Goal: Information Seeking & Learning: Learn about a topic

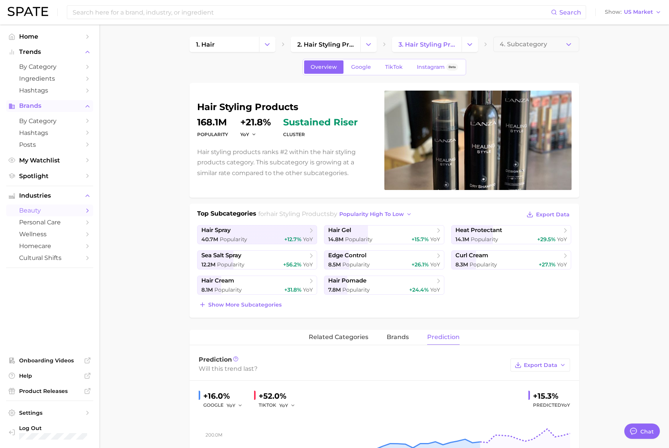
scroll to position [121, 0]
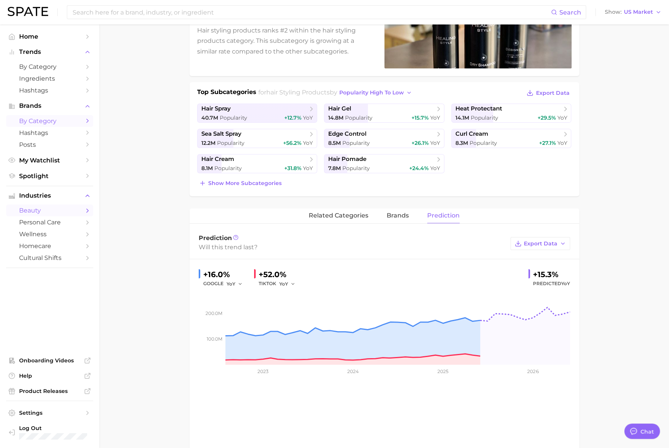
click at [30, 121] on span "by Category" at bounding box center [49, 120] width 61 height 7
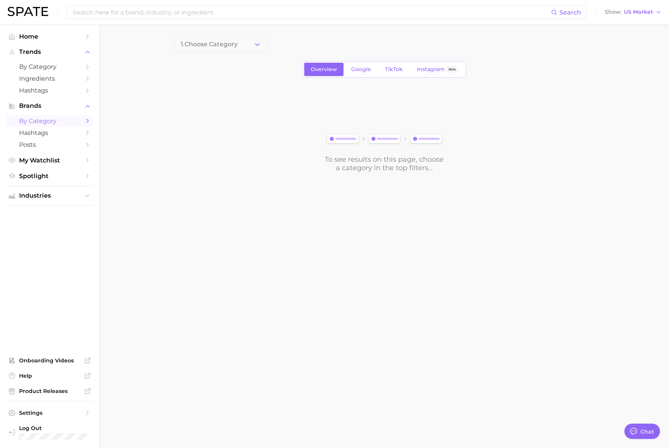
click at [228, 38] on button "1. Choose Category" at bounding box center [221, 44] width 94 height 15
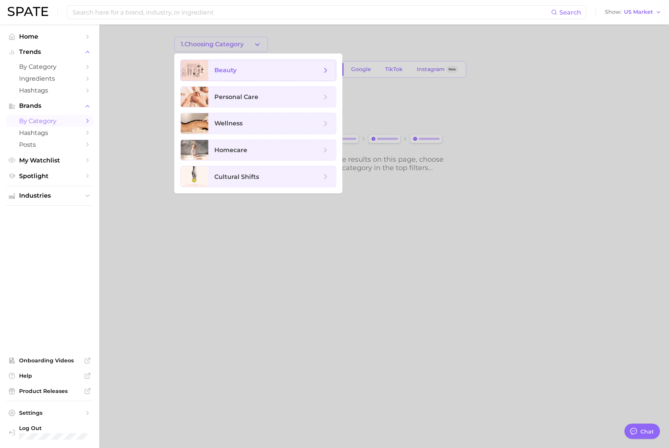
click at [253, 70] on span "beauty" at bounding box center [267, 70] width 107 height 8
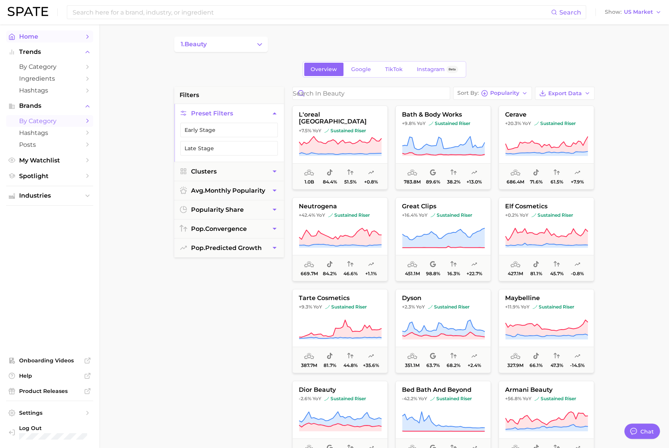
click at [31, 34] on span "Home" at bounding box center [49, 36] width 61 height 7
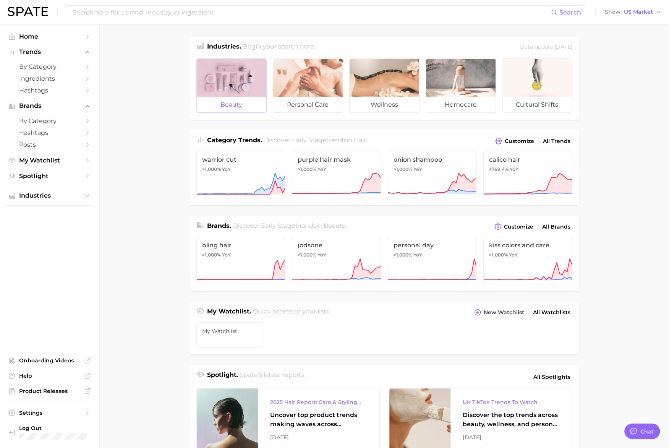
click at [227, 92] on div at bounding box center [232, 78] width 70 height 38
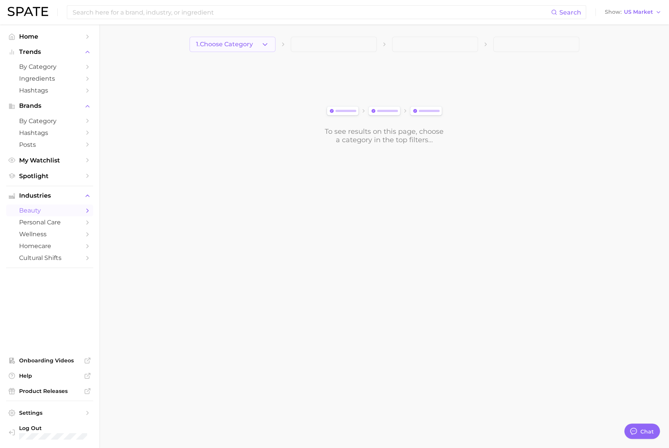
click at [232, 46] on span "1. Choose Category" at bounding box center [224, 44] width 57 height 7
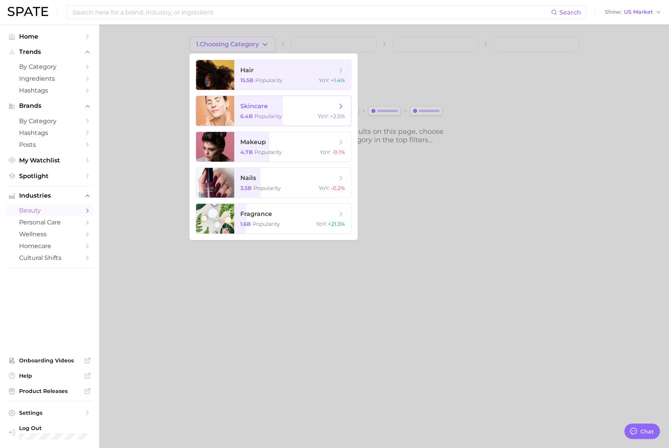
click at [249, 112] on span "skincare 6.4b Popularity YoY : +2.5%" at bounding box center [292, 111] width 117 height 30
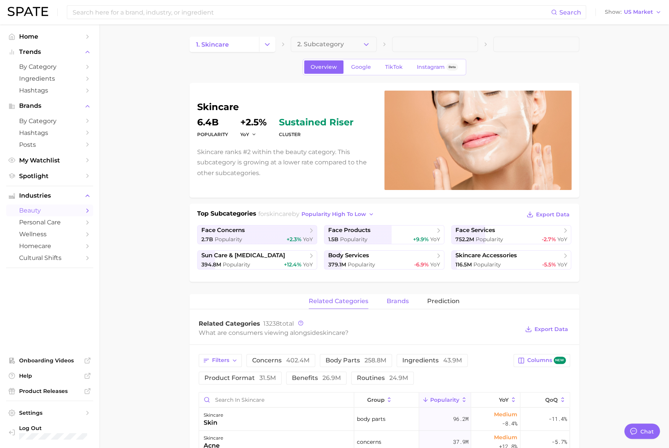
click at [400, 303] on span "brands" at bounding box center [398, 301] width 22 height 7
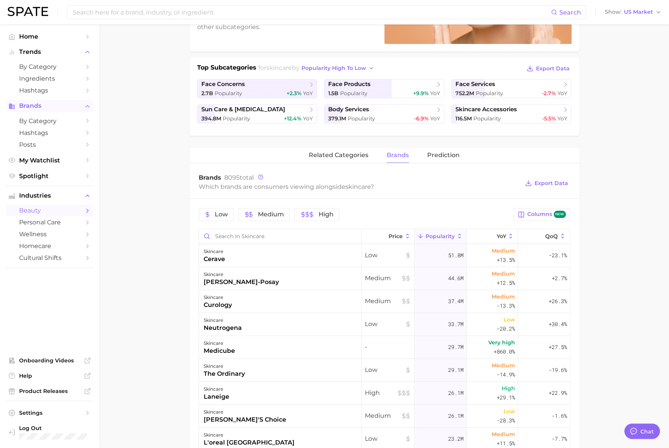
scroll to position [139, 0]
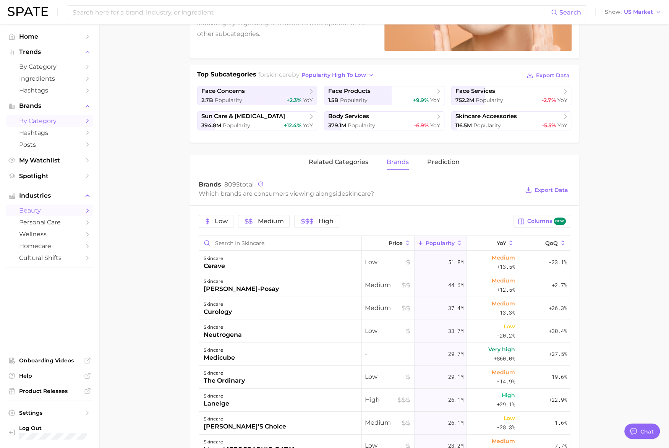
click at [32, 120] on span "by Category" at bounding box center [49, 120] width 61 height 7
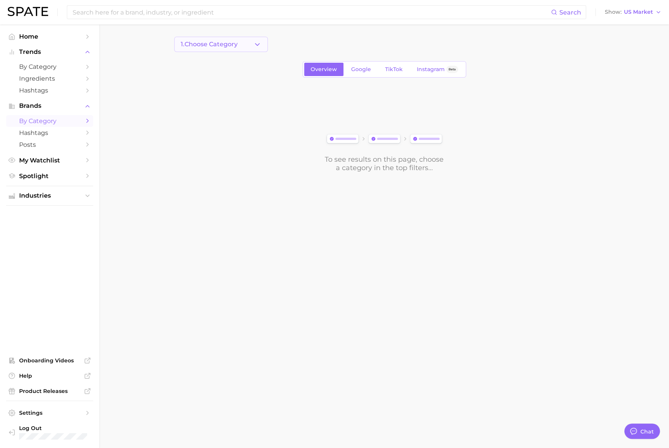
click at [197, 38] on button "1. Choose Category" at bounding box center [221, 44] width 94 height 15
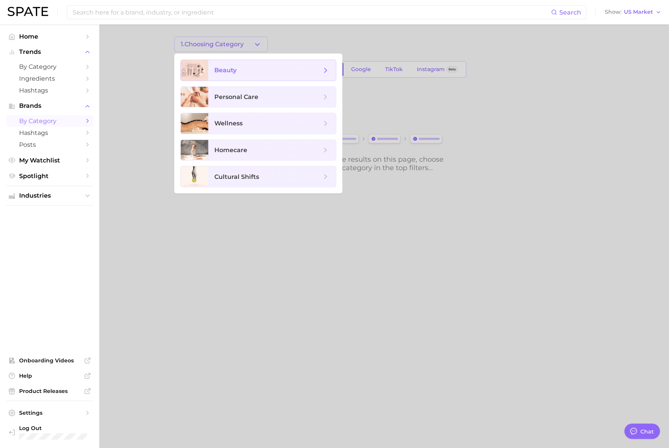
click at [209, 67] on span "beauty" at bounding box center [272, 70] width 128 height 21
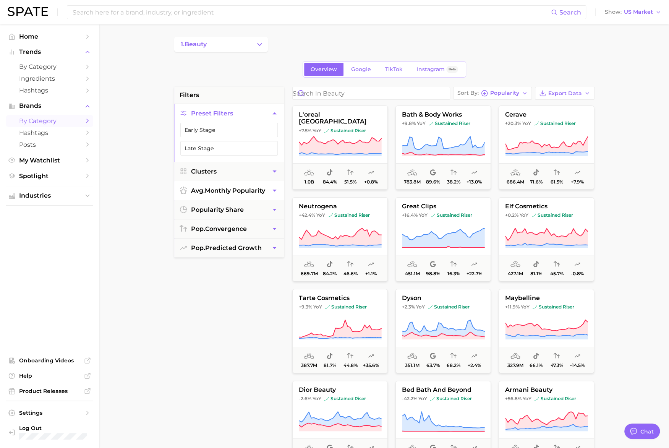
click at [249, 188] on span "avg. monthly popularity" at bounding box center [228, 190] width 74 height 7
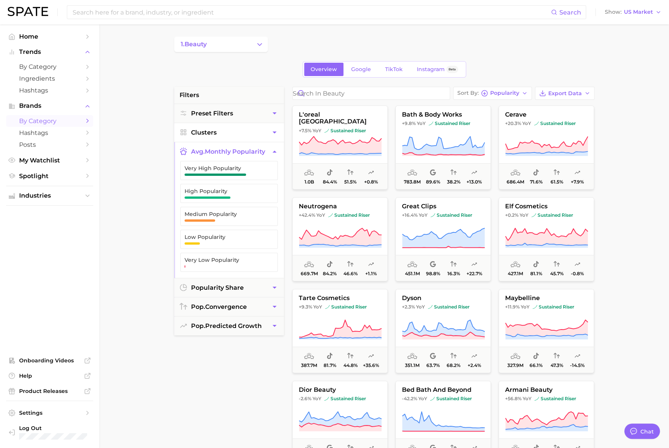
drag, startPoint x: 270, startPoint y: 149, endPoint x: 265, endPoint y: 138, distance: 12.3
click at [270, 148] on icon "button" at bounding box center [274, 151] width 8 height 8
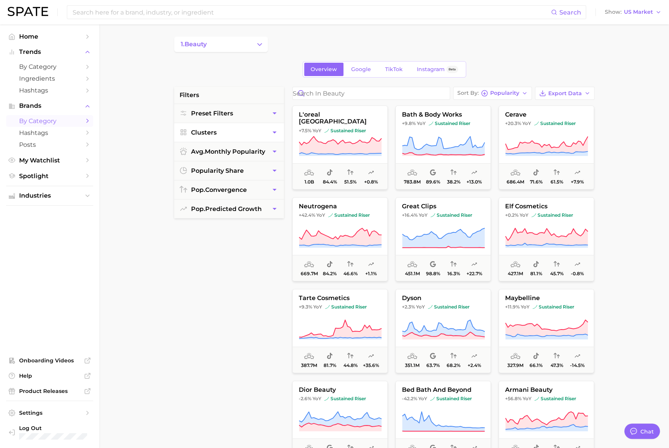
click at [263, 135] on button "Clusters" at bounding box center [229, 132] width 110 height 19
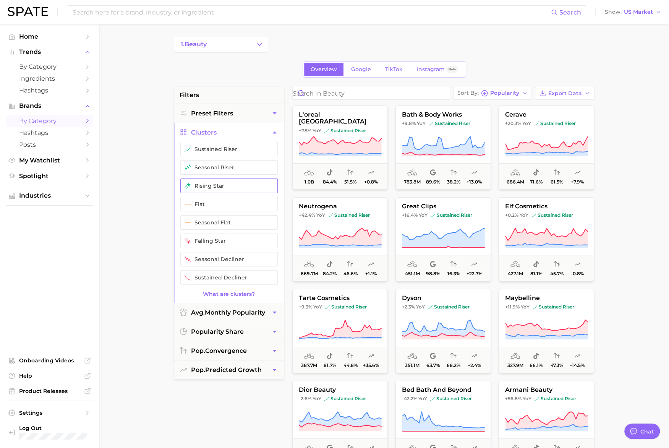
click at [248, 184] on button "rising star" at bounding box center [228, 185] width 97 height 15
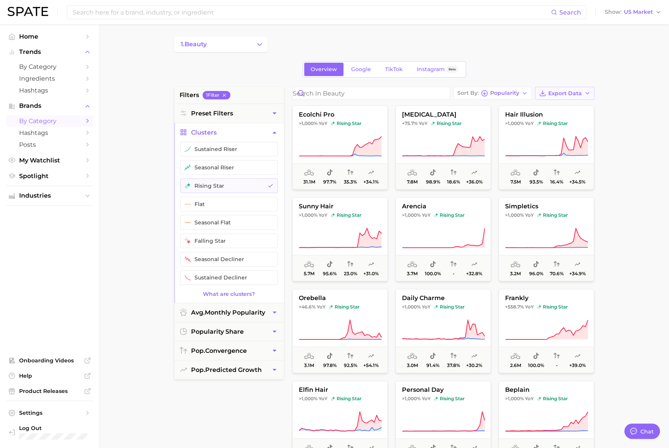
click at [547, 90] on button "Export Data" at bounding box center [565, 93] width 60 height 13
click at [623, 139] on main "1. beauty Overview Google TikTok Instagram Beta filters 1 Filter Preset Filters…" at bounding box center [383, 313] width 569 height 579
click at [503, 91] on span "Popularity" at bounding box center [504, 93] width 29 height 4
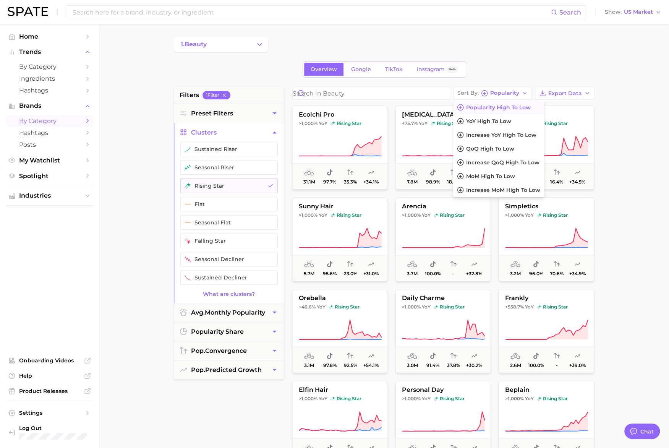
click at [616, 149] on main "1. beauty Overview Google TikTok Instagram Beta filters 1 Filter Preset Filters…" at bounding box center [383, 313] width 569 height 579
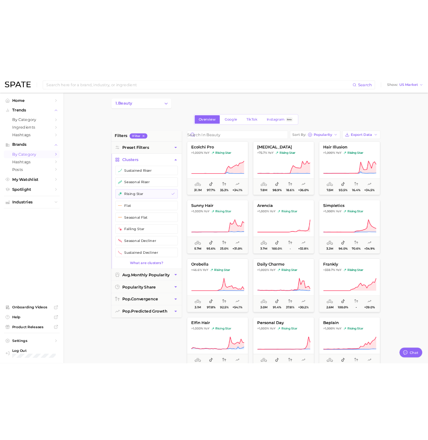
scroll to position [7, 0]
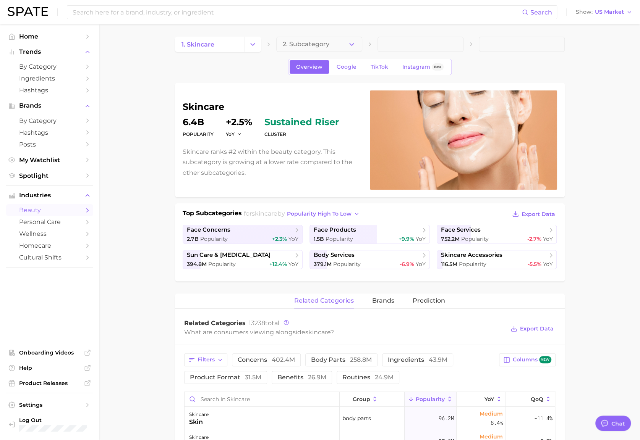
type textarea "x"
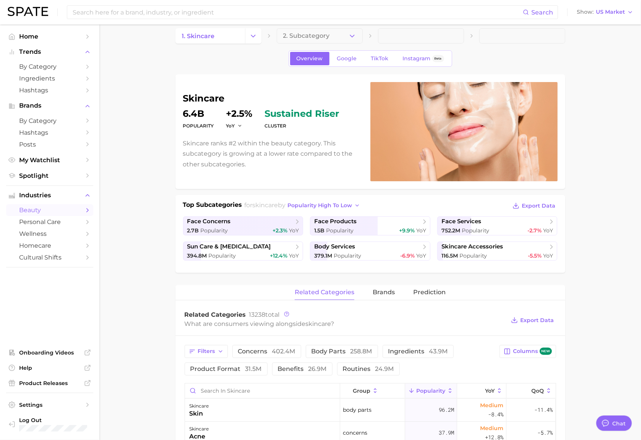
scroll to position [48, 0]
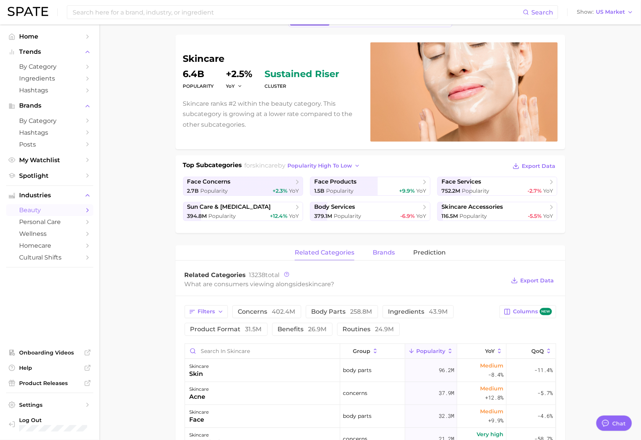
click at [386, 251] on span "brands" at bounding box center [383, 252] width 22 height 7
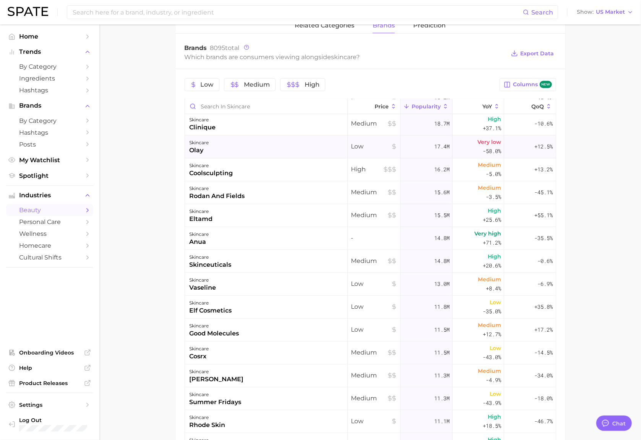
scroll to position [257, 0]
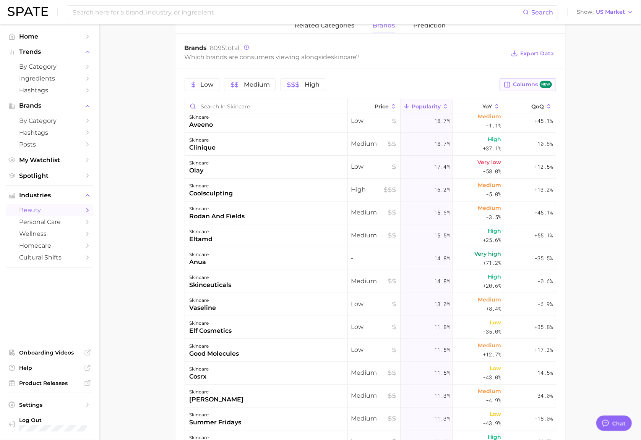
click at [538, 82] on span "Columns new" at bounding box center [532, 84] width 39 height 7
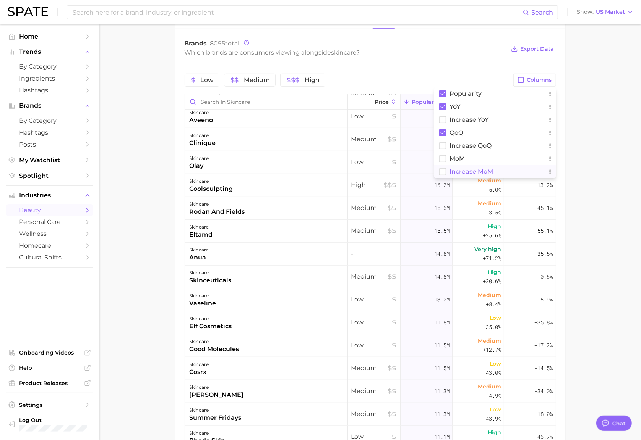
click at [516, 173] on button "Increase MoM" at bounding box center [495, 171] width 122 height 13
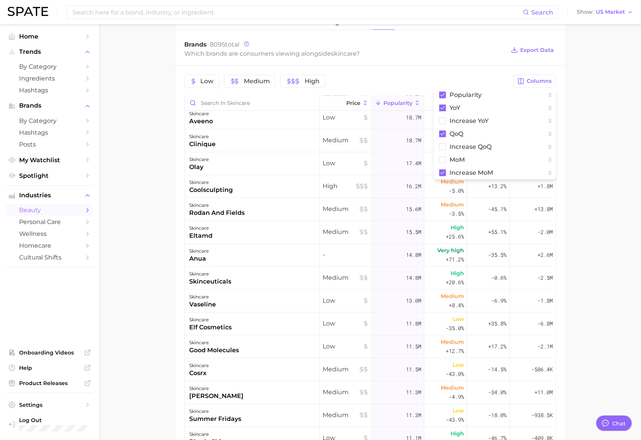
scroll to position [276, 0]
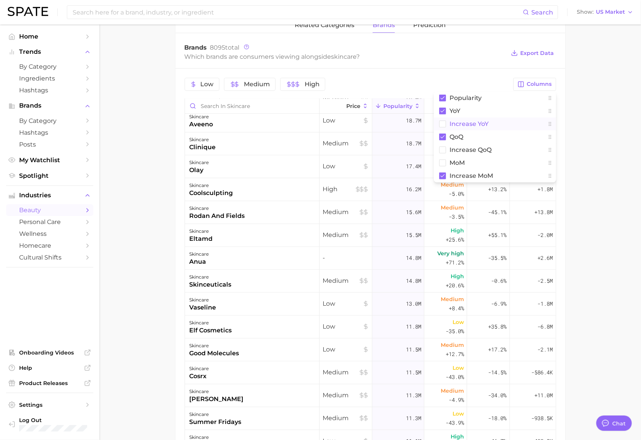
click at [458, 122] on span "Increase YoY" at bounding box center [469, 124] width 39 height 6
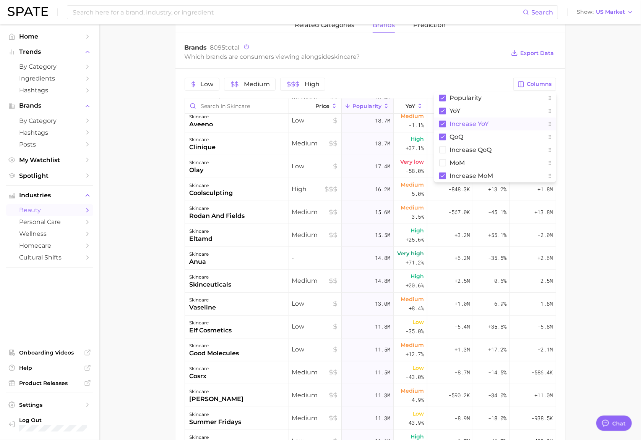
scroll to position [278, 0]
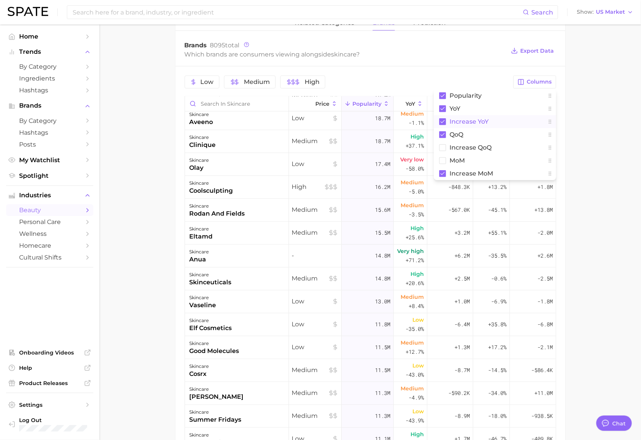
click at [446, 120] on button "Increase YoY" at bounding box center [495, 121] width 122 height 13
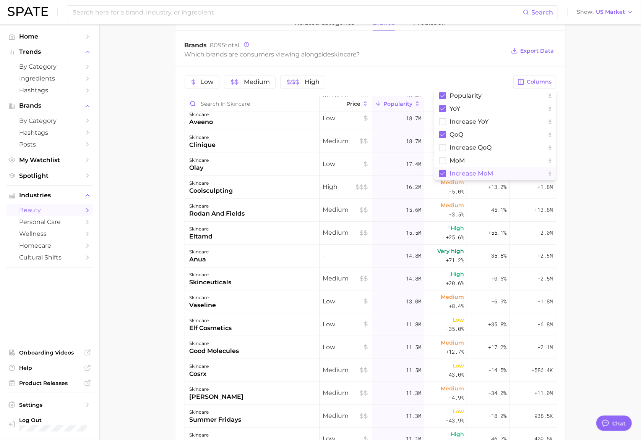
click at [442, 174] on rect at bounding box center [442, 173] width 7 height 7
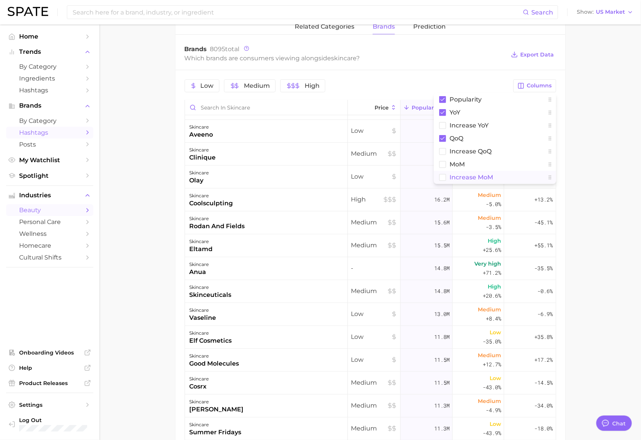
scroll to position [276, 0]
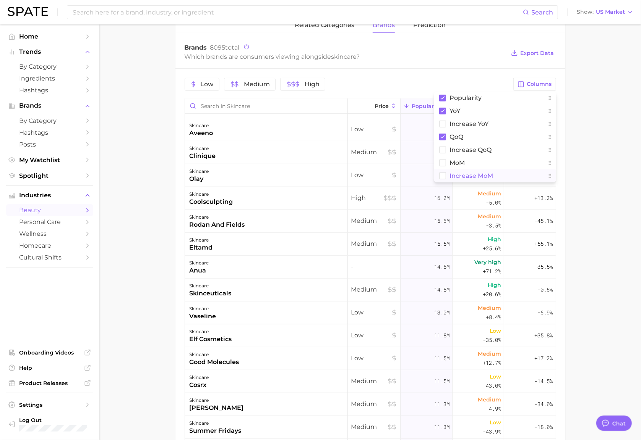
click at [80, 212] on span "beauty" at bounding box center [49, 210] width 61 height 7
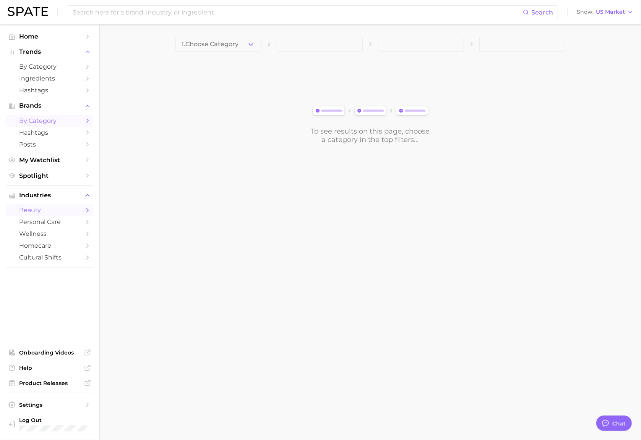
click at [34, 121] on span "by Category" at bounding box center [49, 120] width 61 height 7
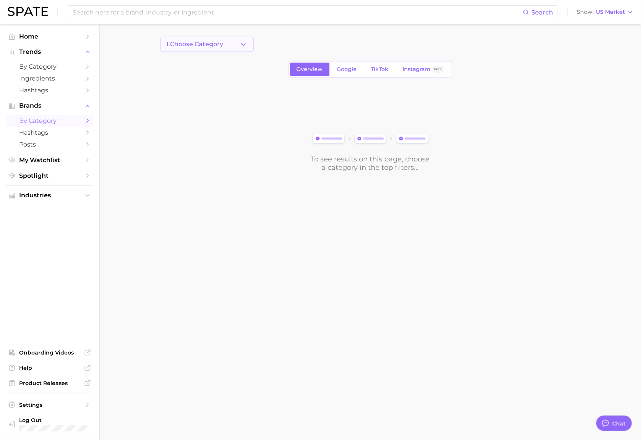
click at [176, 42] on span "1. Choose Category" at bounding box center [195, 44] width 57 height 7
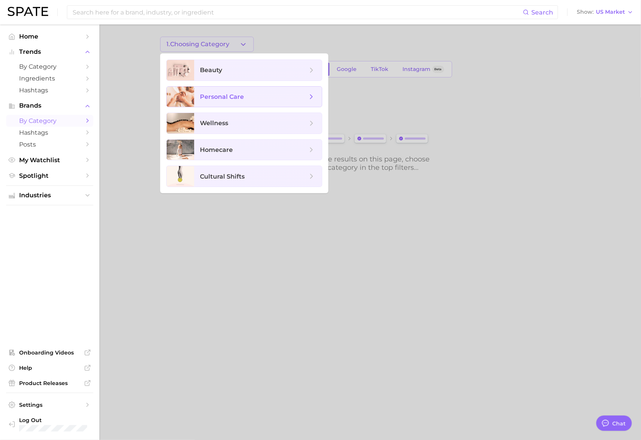
click at [223, 92] on span "personal care" at bounding box center [258, 97] width 128 height 21
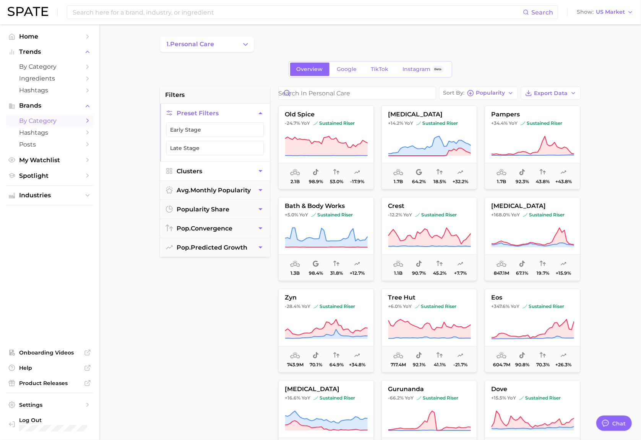
click at [221, 165] on button "Clusters" at bounding box center [215, 171] width 110 height 19
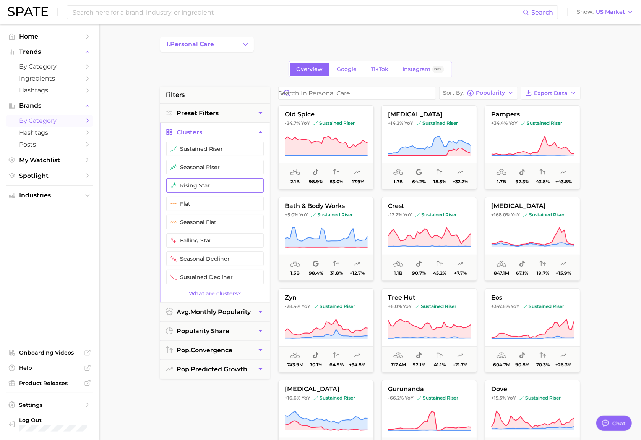
click at [222, 186] on button "rising star" at bounding box center [214, 185] width 97 height 15
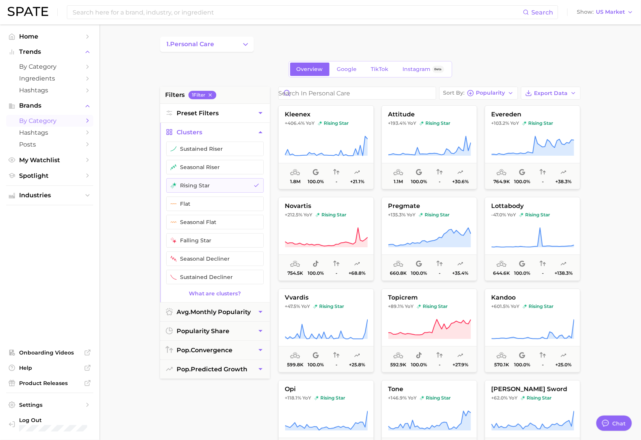
click at [247, 117] on button "Preset Filters" at bounding box center [215, 113] width 110 height 19
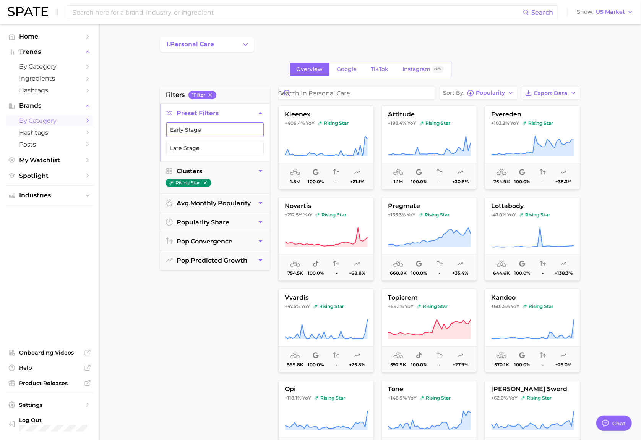
click at [237, 128] on button "Early Stage" at bounding box center [214, 130] width 97 height 15
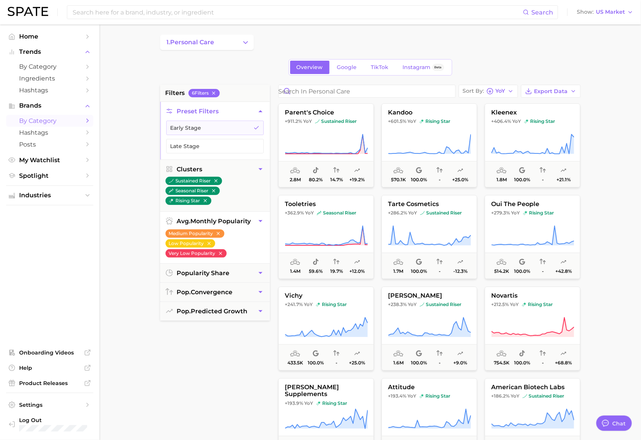
scroll to position [3, 0]
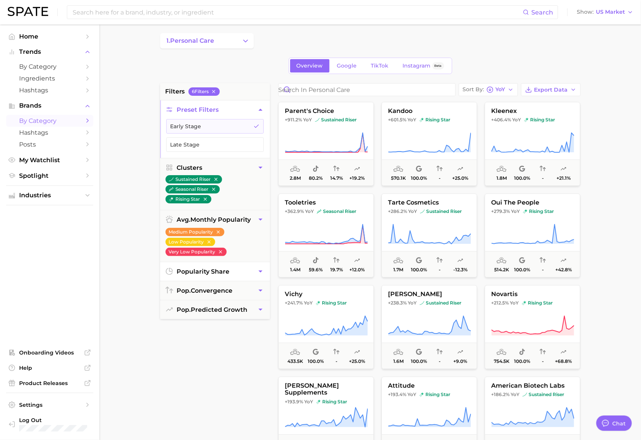
click at [236, 268] on button "popularity share" at bounding box center [215, 271] width 110 height 19
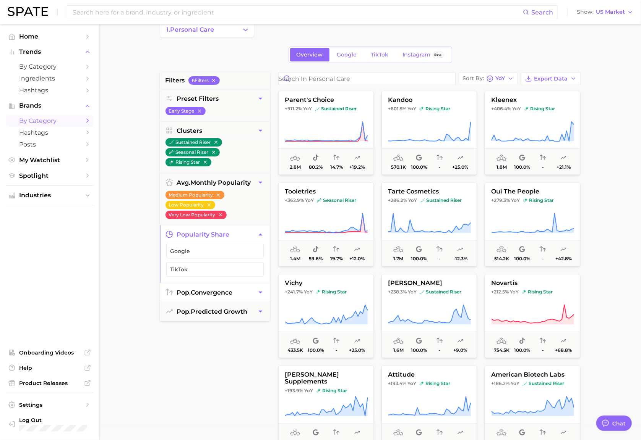
click at [224, 293] on span "pop. convergence" at bounding box center [205, 292] width 56 height 7
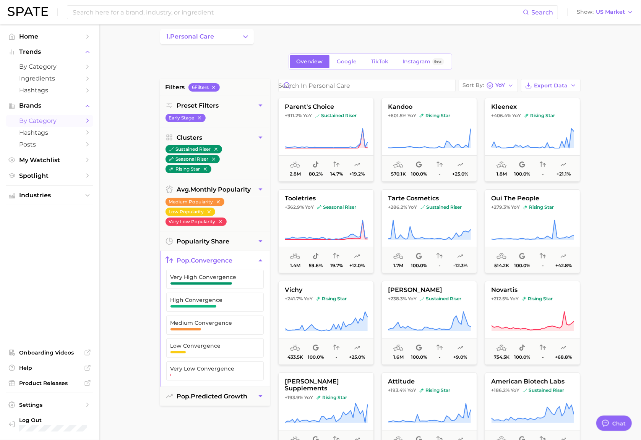
scroll to position [9, 0]
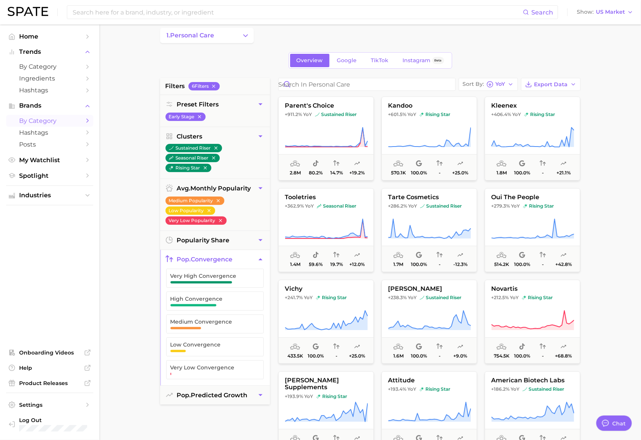
click at [128, 273] on main "1. personal care Overview Google TikTok Instagram Beta filters 6 Filter s Prese…" at bounding box center [369, 305] width 541 height 579
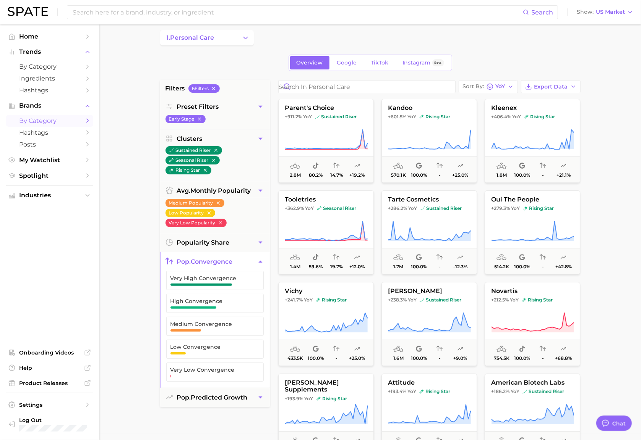
scroll to position [0, 0]
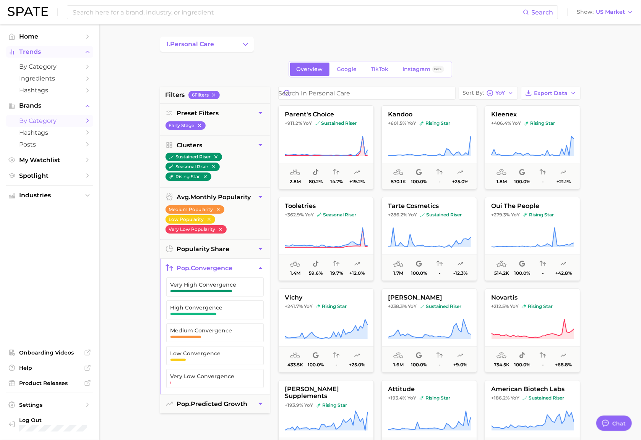
click at [57, 53] on span "Trends" at bounding box center [49, 52] width 61 height 7
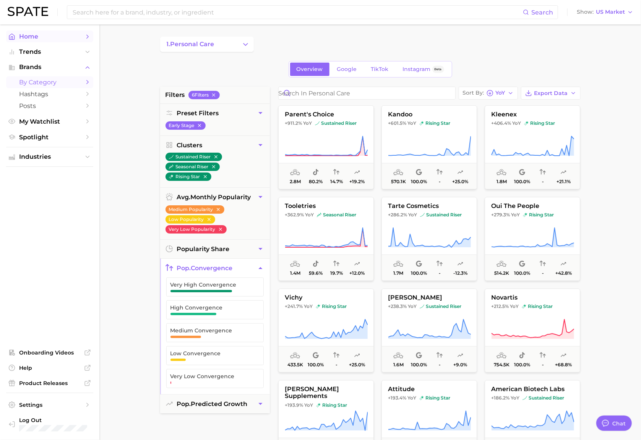
click at [28, 38] on span "Home" at bounding box center [49, 36] width 61 height 7
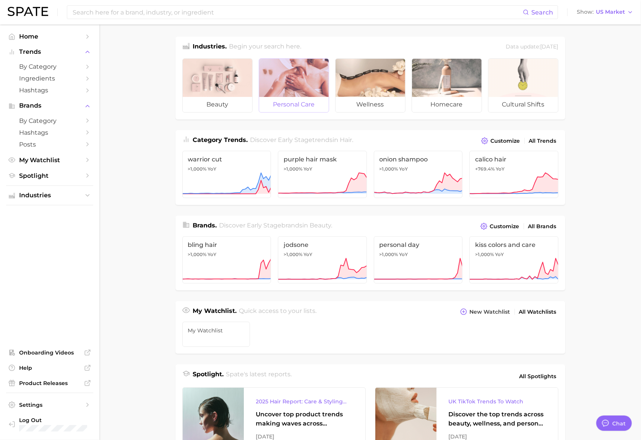
click at [308, 80] on div at bounding box center [294, 78] width 70 height 38
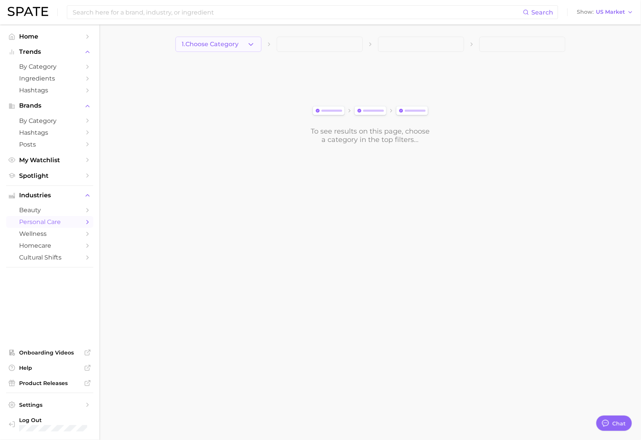
click at [219, 47] on span "1. Choose Category" at bounding box center [210, 44] width 57 height 7
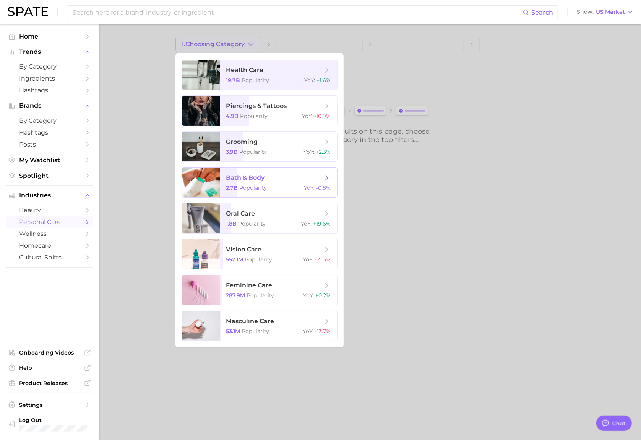
click at [254, 175] on span "bath & body" at bounding box center [245, 177] width 39 height 7
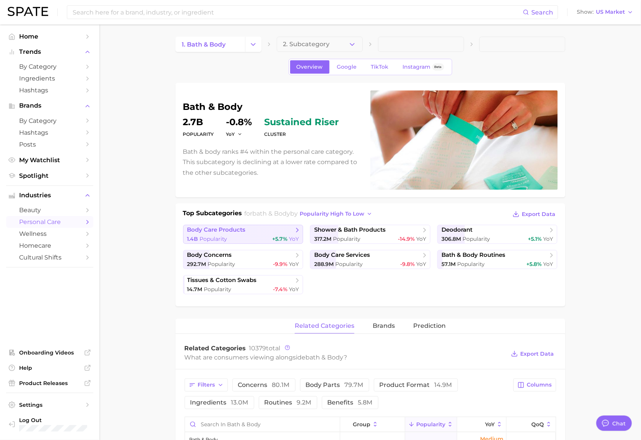
click at [236, 236] on div "1.4b Popularity +5.7% YoY" at bounding box center [243, 239] width 112 height 7
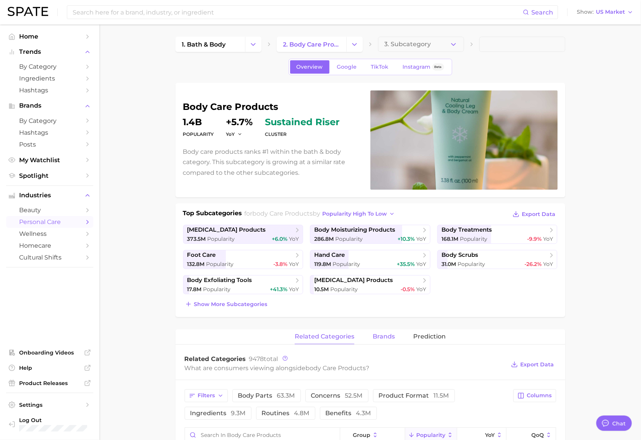
click at [383, 335] on span "brands" at bounding box center [383, 336] width 22 height 7
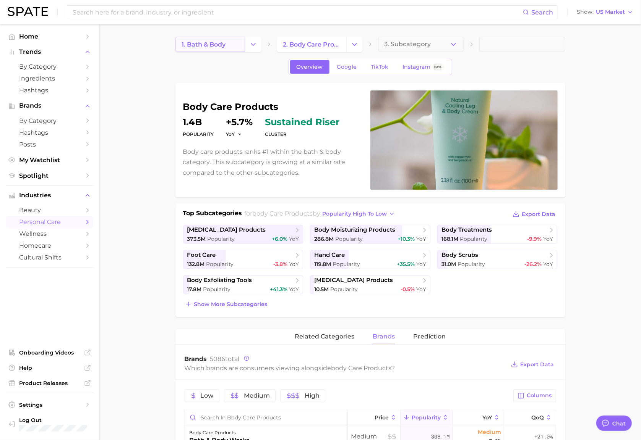
click at [236, 46] on link "1. bath & body" at bounding box center [210, 44] width 70 height 15
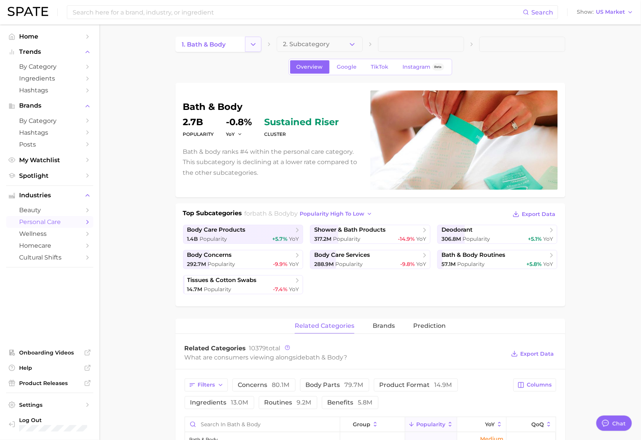
click at [259, 44] on button "Change Category" at bounding box center [253, 44] width 16 height 15
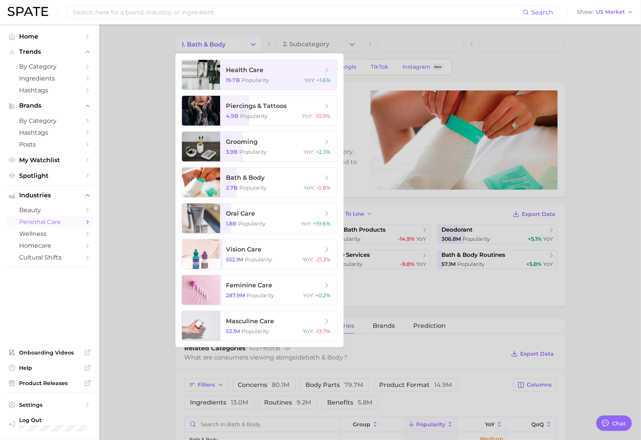
click at [223, 47] on div at bounding box center [320, 220] width 641 height 440
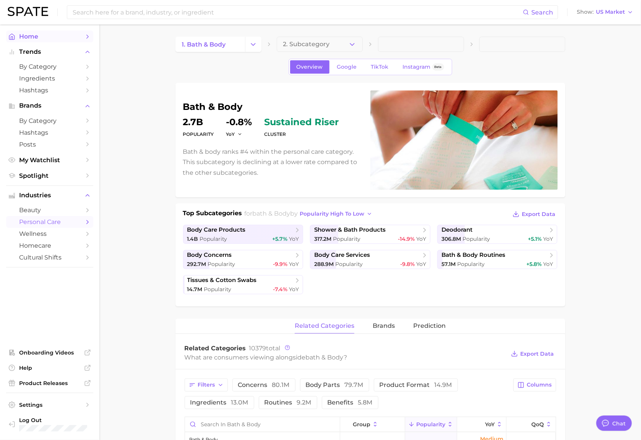
click at [39, 35] on span "Home" at bounding box center [49, 36] width 61 height 7
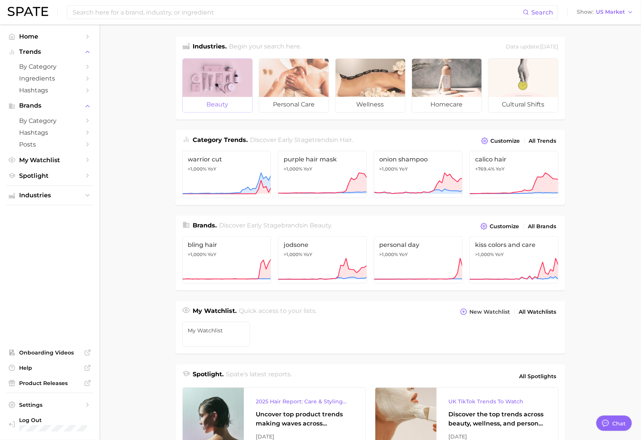
click at [210, 79] on div at bounding box center [218, 78] width 70 height 38
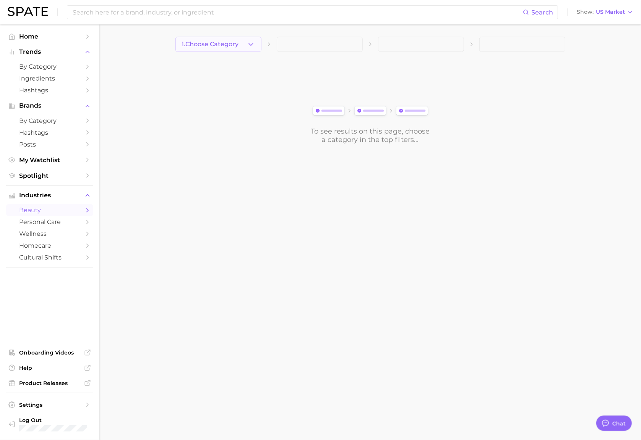
click at [207, 42] on span "1. Choose Category" at bounding box center [210, 44] width 57 height 7
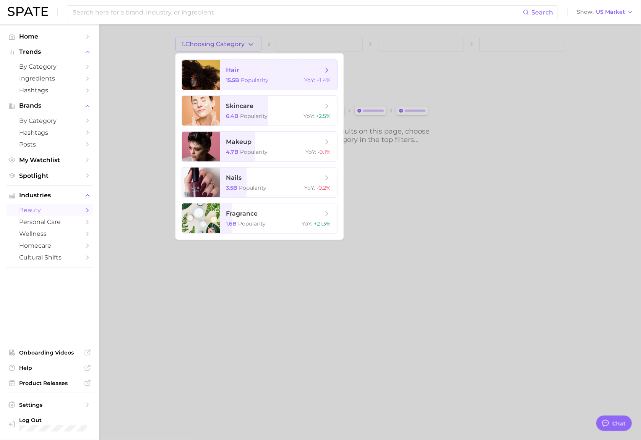
click at [217, 76] on div at bounding box center [201, 75] width 38 height 30
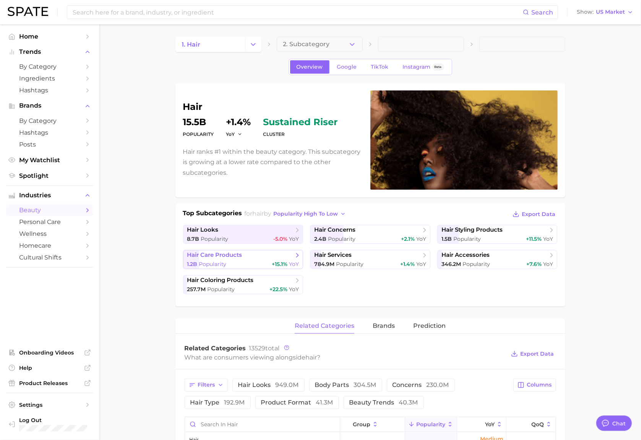
click at [237, 263] on div "1.2b Popularity +15.1% YoY" at bounding box center [243, 264] width 112 height 7
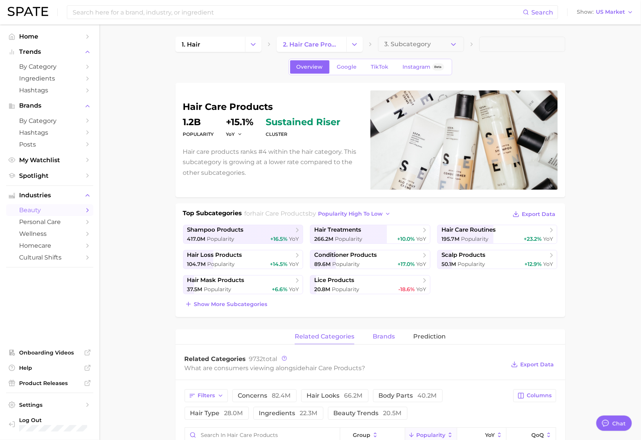
click at [389, 336] on span "brands" at bounding box center [383, 336] width 22 height 7
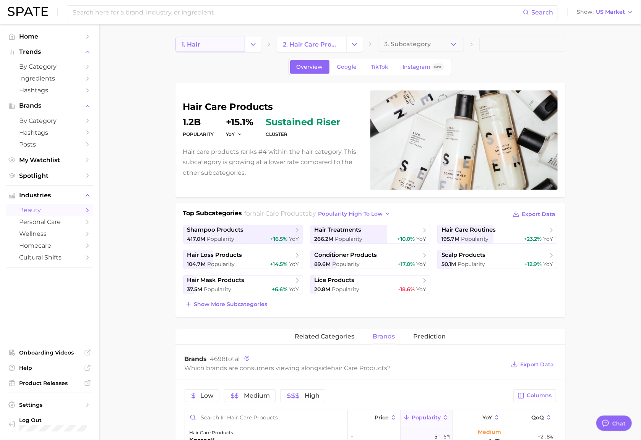
click at [212, 44] on link "1. hair" at bounding box center [210, 44] width 70 height 15
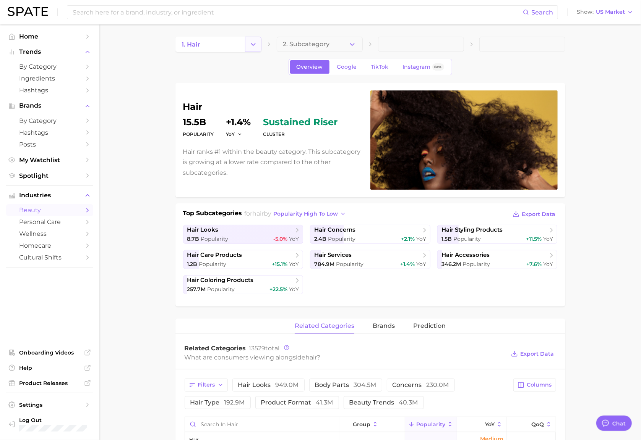
click at [254, 47] on icon "Change Category" at bounding box center [253, 44] width 8 height 8
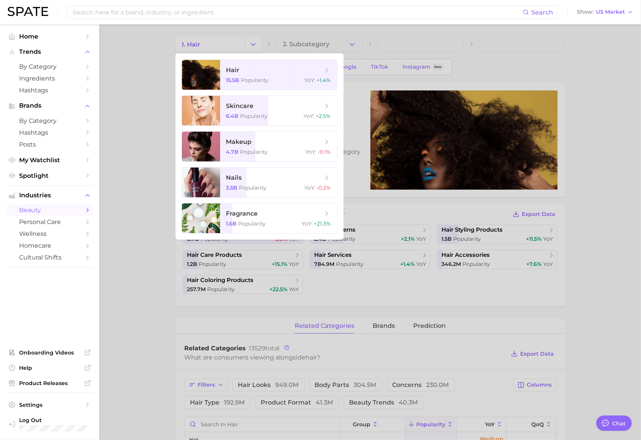
click at [251, 44] on div at bounding box center [320, 220] width 641 height 440
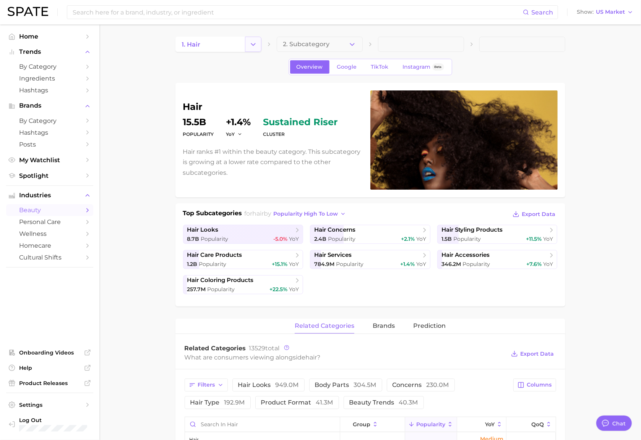
click at [251, 45] on icon "Change Category" at bounding box center [253, 44] width 8 height 8
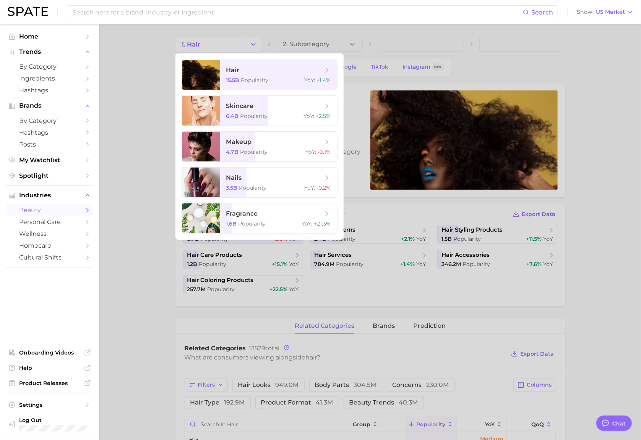
click at [199, 46] on div at bounding box center [320, 220] width 641 height 440
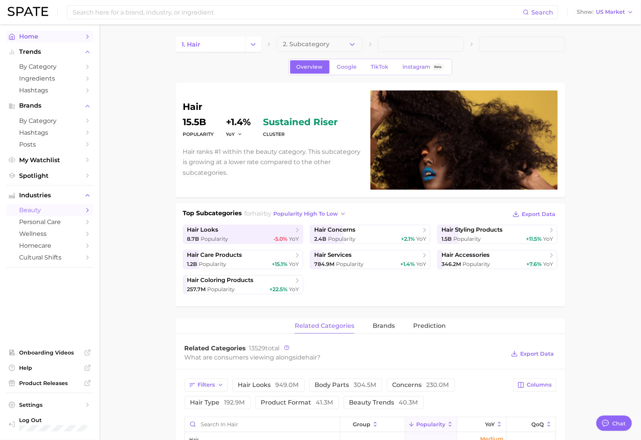
click at [36, 35] on span "Home" at bounding box center [49, 36] width 61 height 7
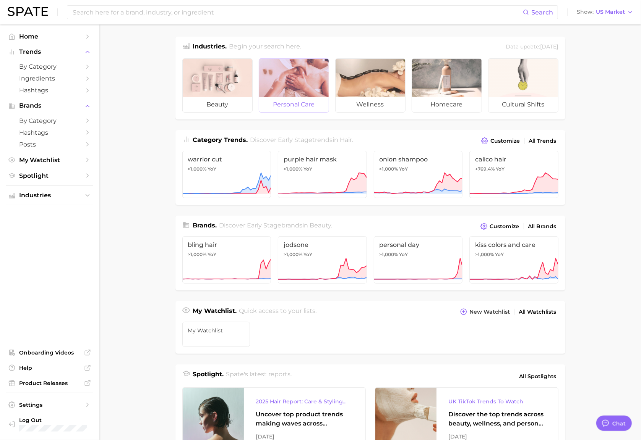
click at [305, 82] on div at bounding box center [294, 78] width 70 height 38
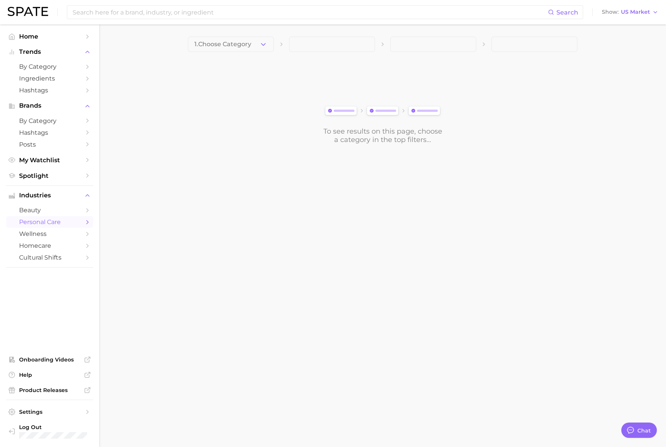
type textarea "x"
click at [227, 41] on span "1. Choose Category" at bounding box center [224, 44] width 57 height 7
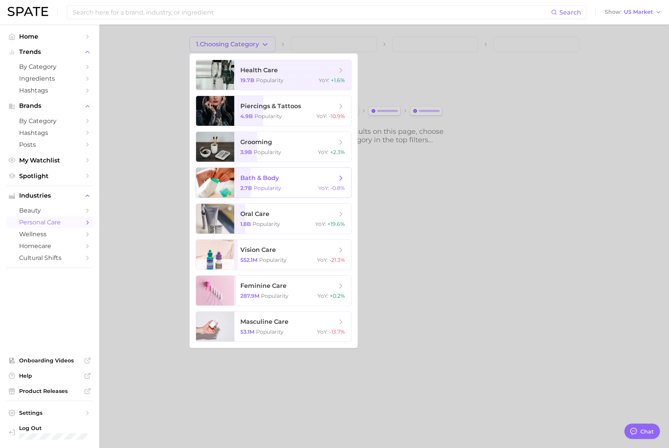
click at [275, 182] on span "bath & body 2.7b Popularity YoY : -0.8%" at bounding box center [292, 183] width 117 height 30
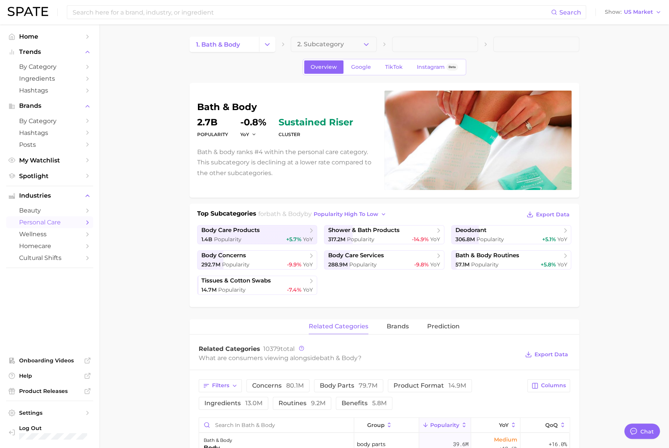
scroll to position [0, 0]
click at [474, 225] on link "deodorant 306.8m Popularity +5.1% YoY" at bounding box center [511, 234] width 120 height 19
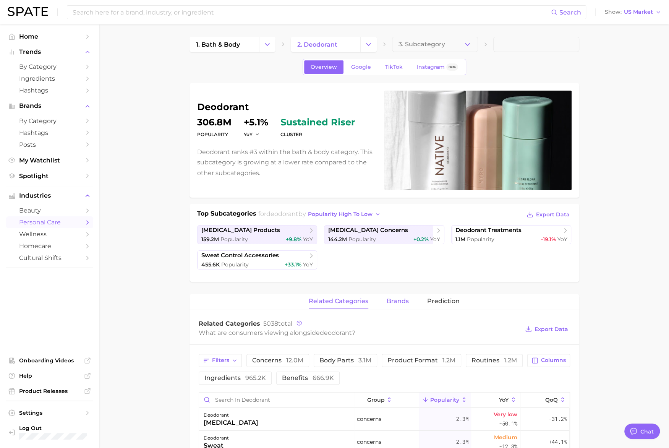
click at [399, 298] on span "brands" at bounding box center [398, 301] width 22 height 7
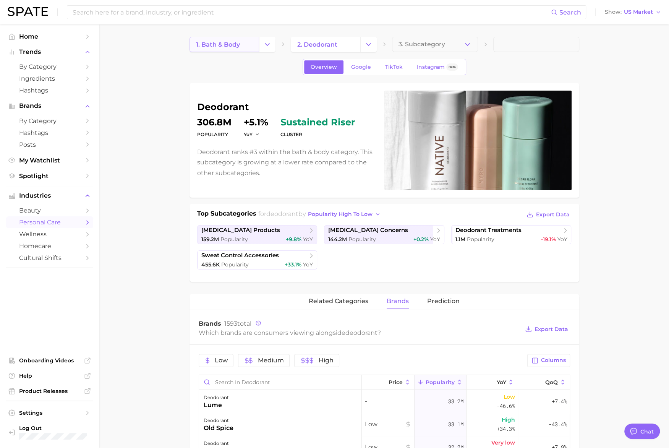
click at [221, 42] on span "1. bath & body" at bounding box center [218, 44] width 44 height 7
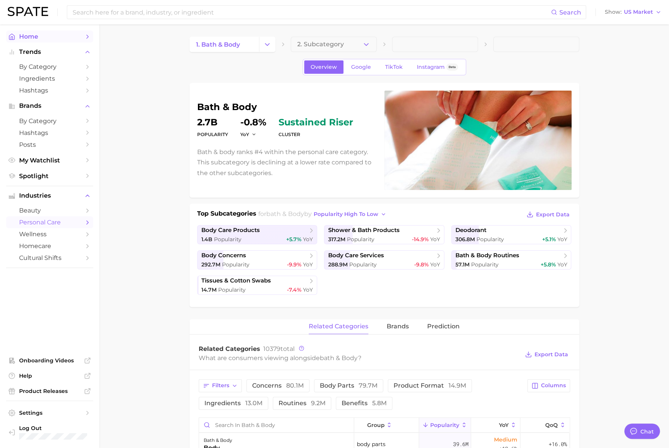
click at [30, 36] on span "Home" at bounding box center [49, 36] width 61 height 7
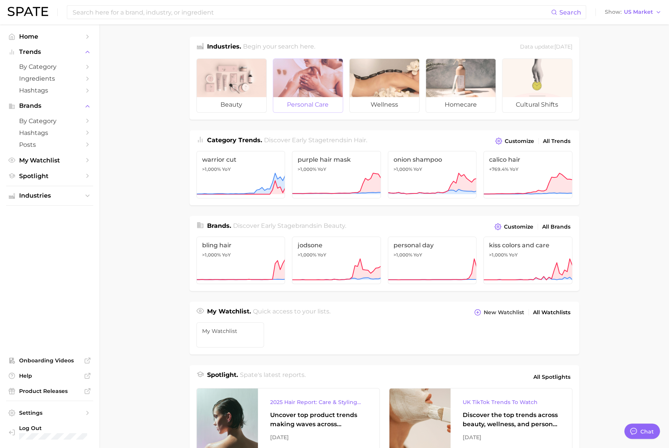
click at [307, 79] on div at bounding box center [308, 78] width 70 height 38
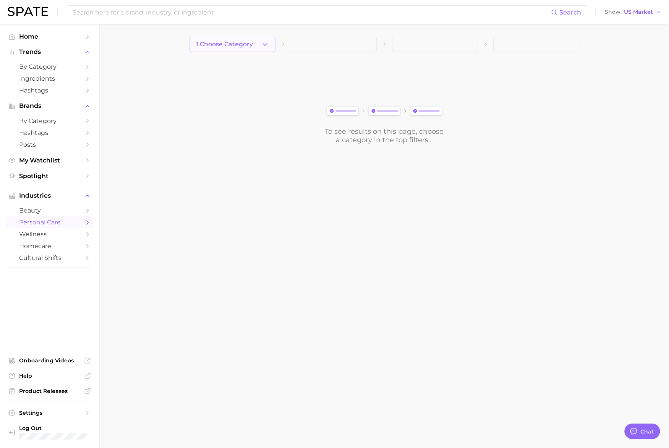
click at [209, 45] on span "1. Choose Category" at bounding box center [224, 44] width 57 height 7
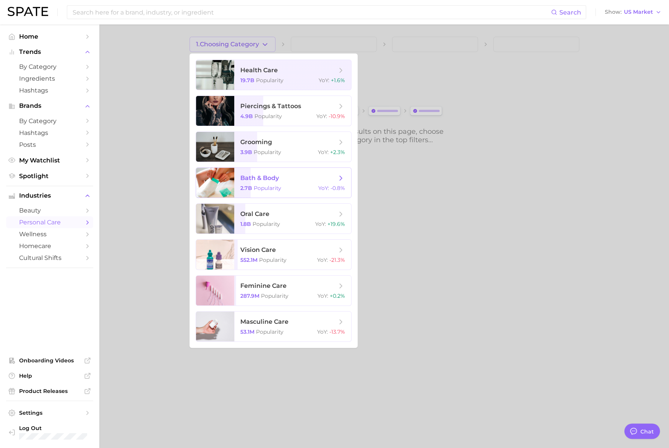
click at [254, 186] on span "Popularity" at bounding box center [267, 187] width 27 height 7
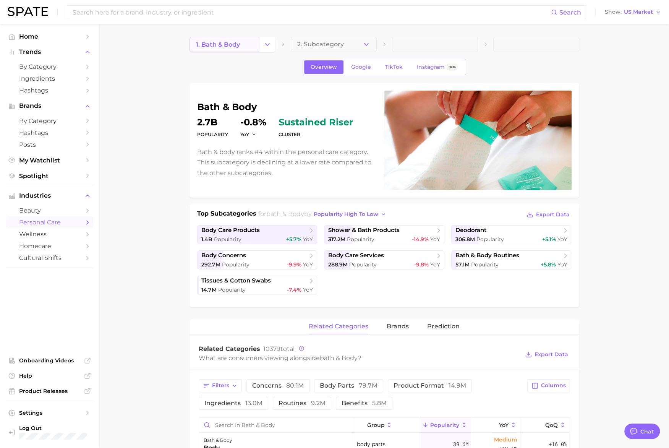
click at [225, 41] on span "1. bath & body" at bounding box center [218, 44] width 44 height 7
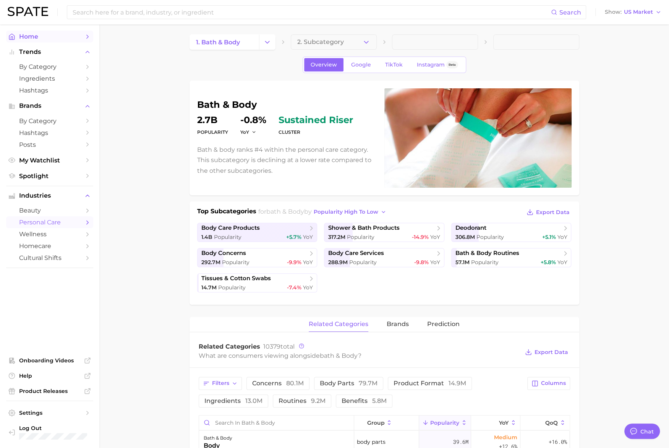
click at [26, 37] on span "Home" at bounding box center [49, 36] width 61 height 7
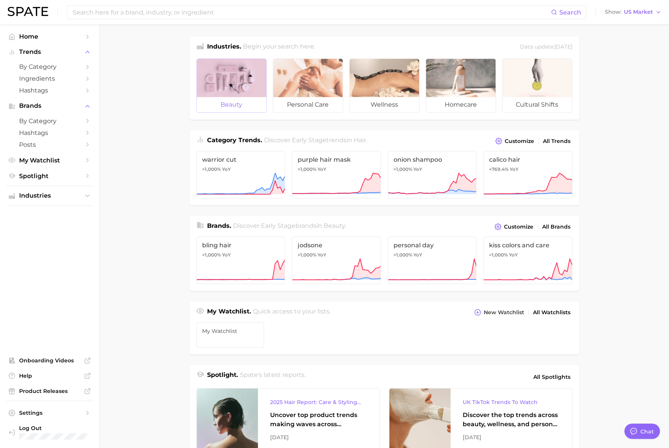
click at [240, 76] on div at bounding box center [232, 78] width 70 height 38
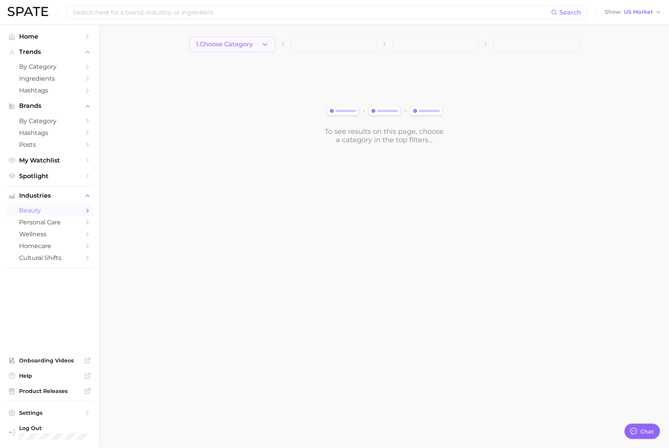
click at [244, 43] on span "1. Choose Category" at bounding box center [224, 44] width 57 height 7
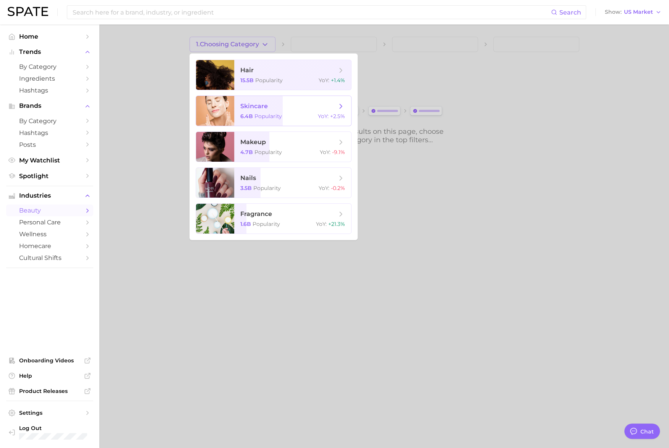
click at [249, 112] on span "skincare 6.4b Popularity YoY : +2.5%" at bounding box center [292, 111] width 117 height 30
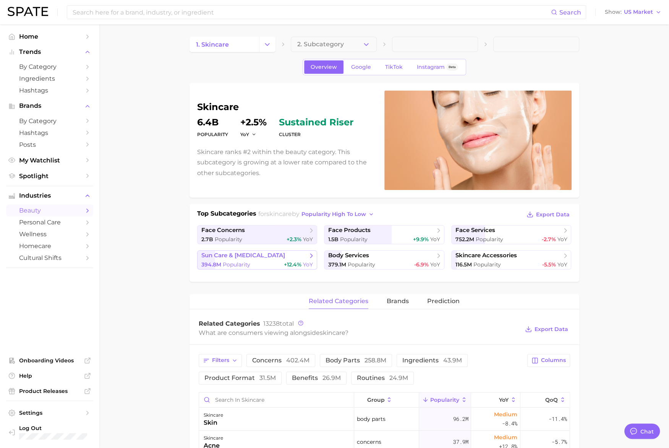
click at [254, 259] on link "sun care & [MEDICAL_DATA] 394.8m Popularity +12.4% YoY" at bounding box center [257, 259] width 120 height 19
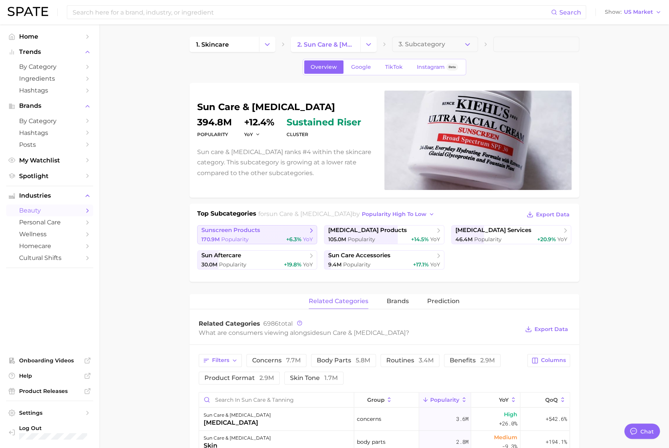
click at [255, 233] on link "sunscreen products 170.9m Popularity +6.3% YoY" at bounding box center [257, 234] width 120 height 19
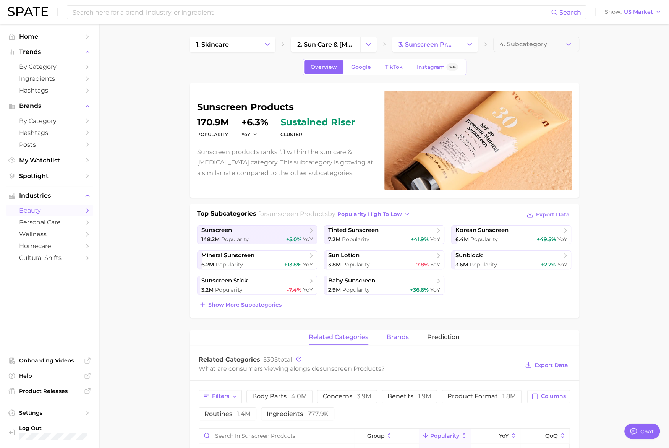
click at [398, 336] on span "brands" at bounding box center [398, 336] width 22 height 7
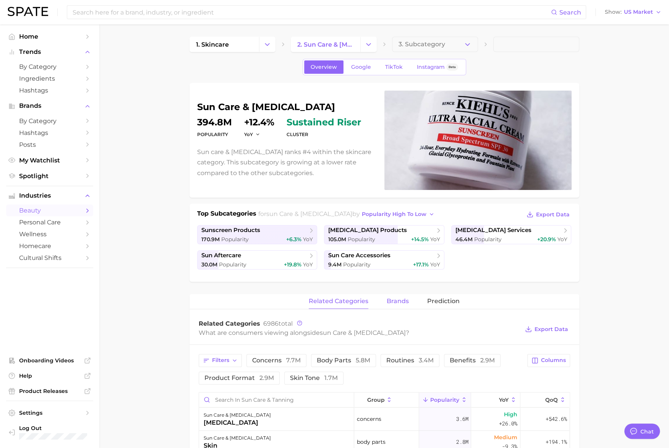
click at [392, 301] on span "brands" at bounding box center [398, 301] width 22 height 7
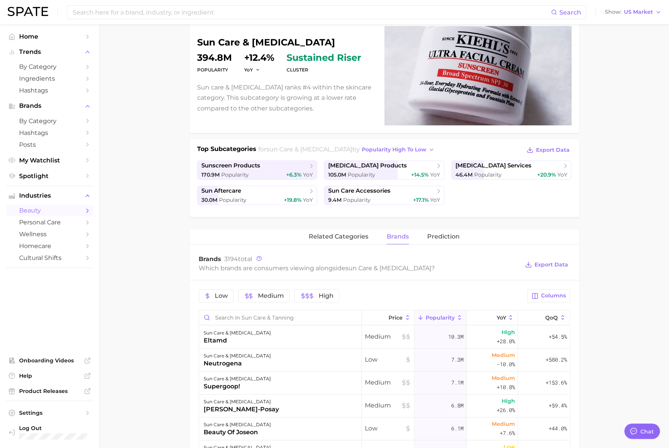
scroll to position [39, 0]
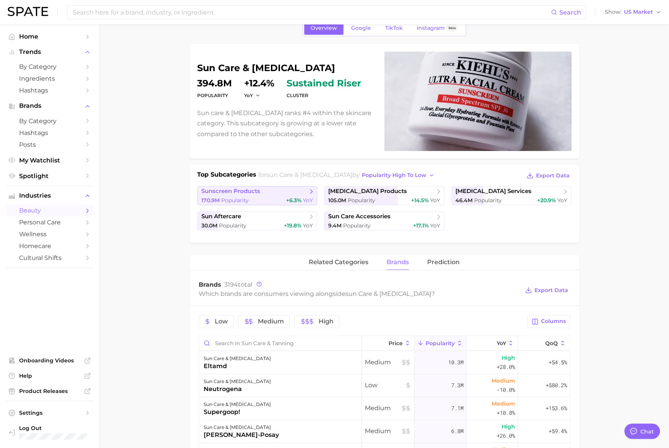
click at [256, 192] on span "sunscreen products" at bounding box center [230, 191] width 59 height 7
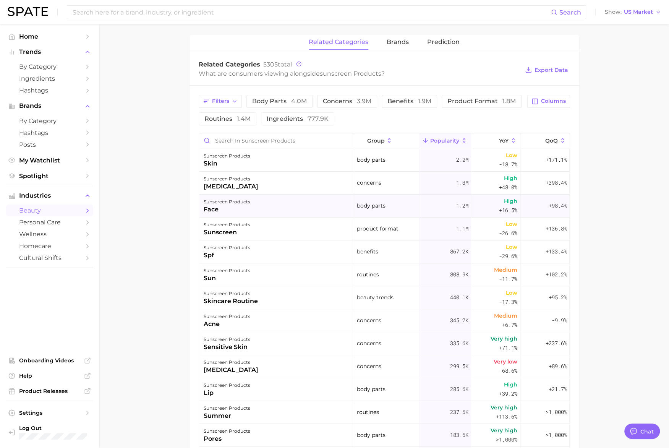
scroll to position [0, 0]
click at [401, 39] on span "brands" at bounding box center [398, 42] width 22 height 7
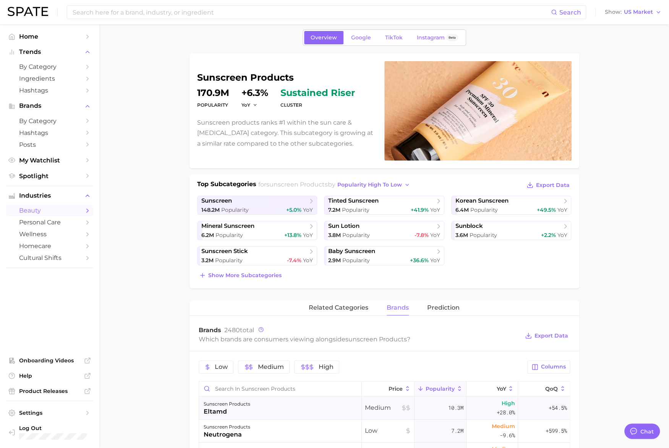
scroll to position [0, 0]
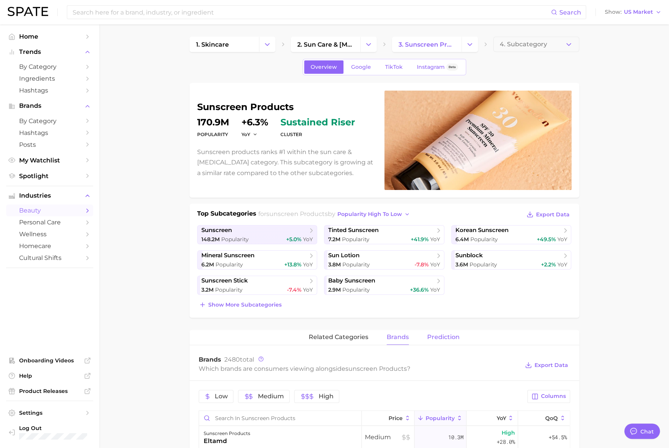
click at [440, 333] on span "Prediction" at bounding box center [443, 336] width 32 height 7
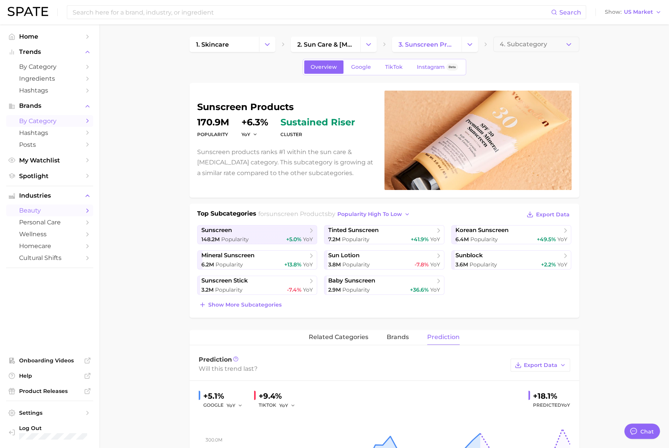
click at [44, 120] on span "by Category" at bounding box center [49, 120] width 61 height 7
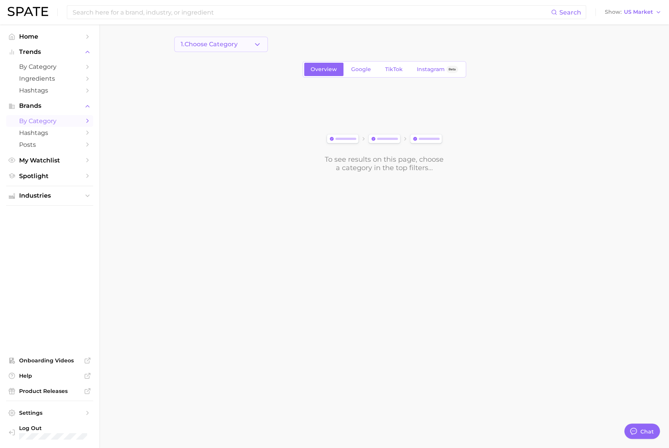
click at [207, 49] on button "1. Choose Category" at bounding box center [221, 44] width 94 height 15
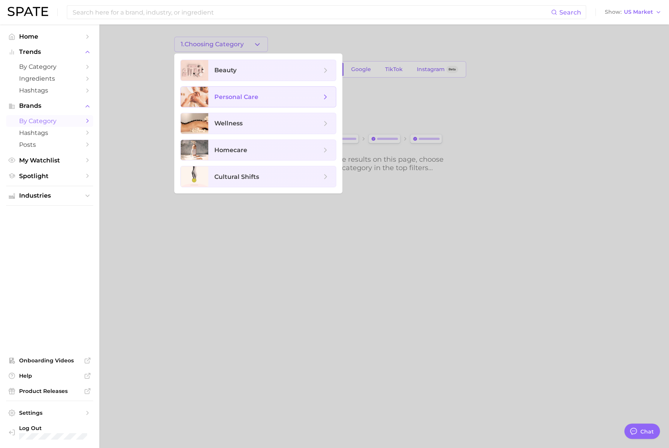
click at [220, 91] on span "personal care" at bounding box center [272, 97] width 128 height 21
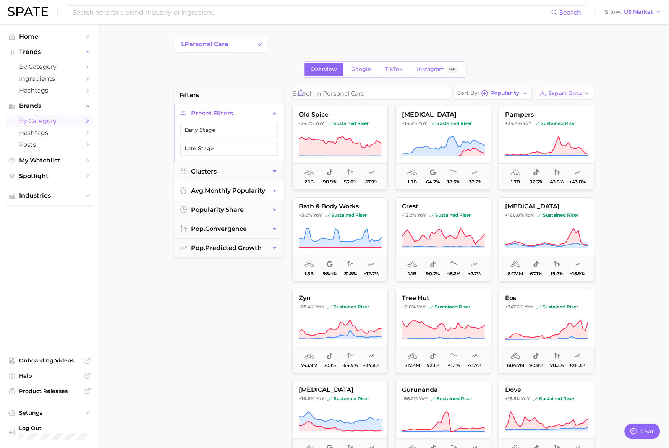
click at [235, 191] on span "avg. monthly popularity" at bounding box center [228, 190] width 74 height 7
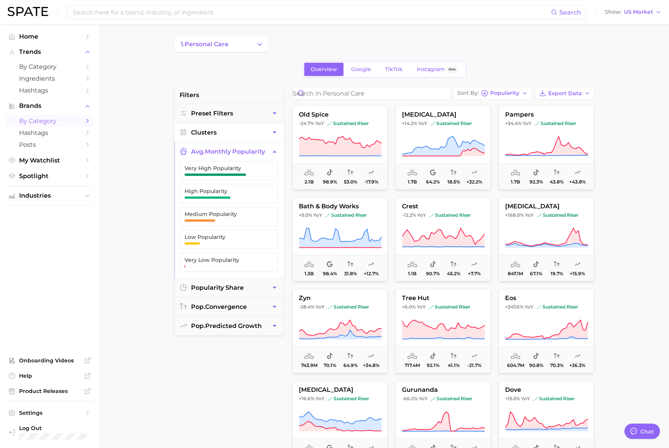
drag, startPoint x: 225, startPoint y: 149, endPoint x: 226, endPoint y: 135, distance: 13.8
click at [226, 145] on button "avg. monthly popularity" at bounding box center [229, 151] width 110 height 19
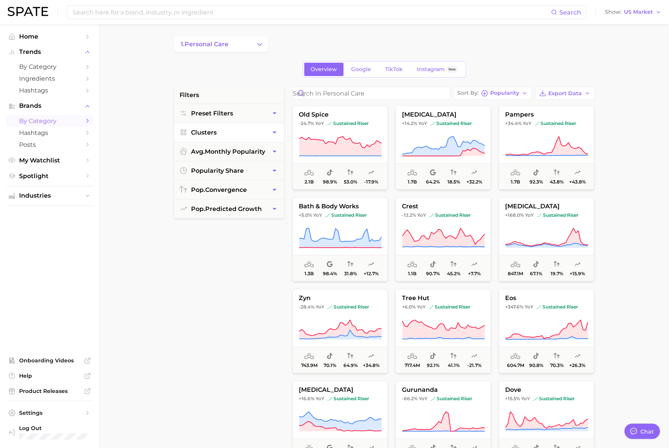
click at [224, 133] on button "Clusters" at bounding box center [229, 132] width 110 height 19
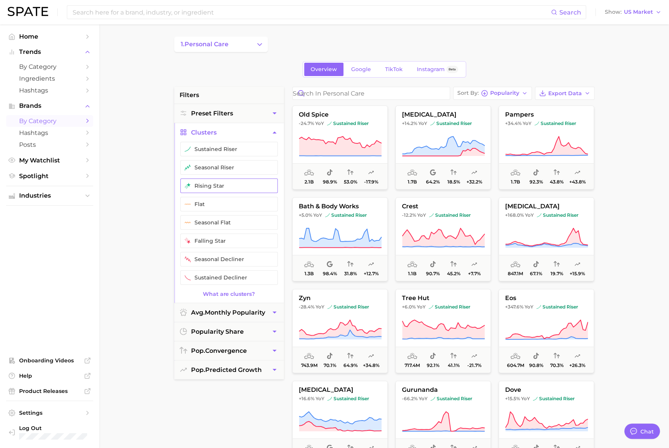
click at [228, 184] on button "rising star" at bounding box center [228, 185] width 97 height 15
